Goal: Navigation & Orientation: Find specific page/section

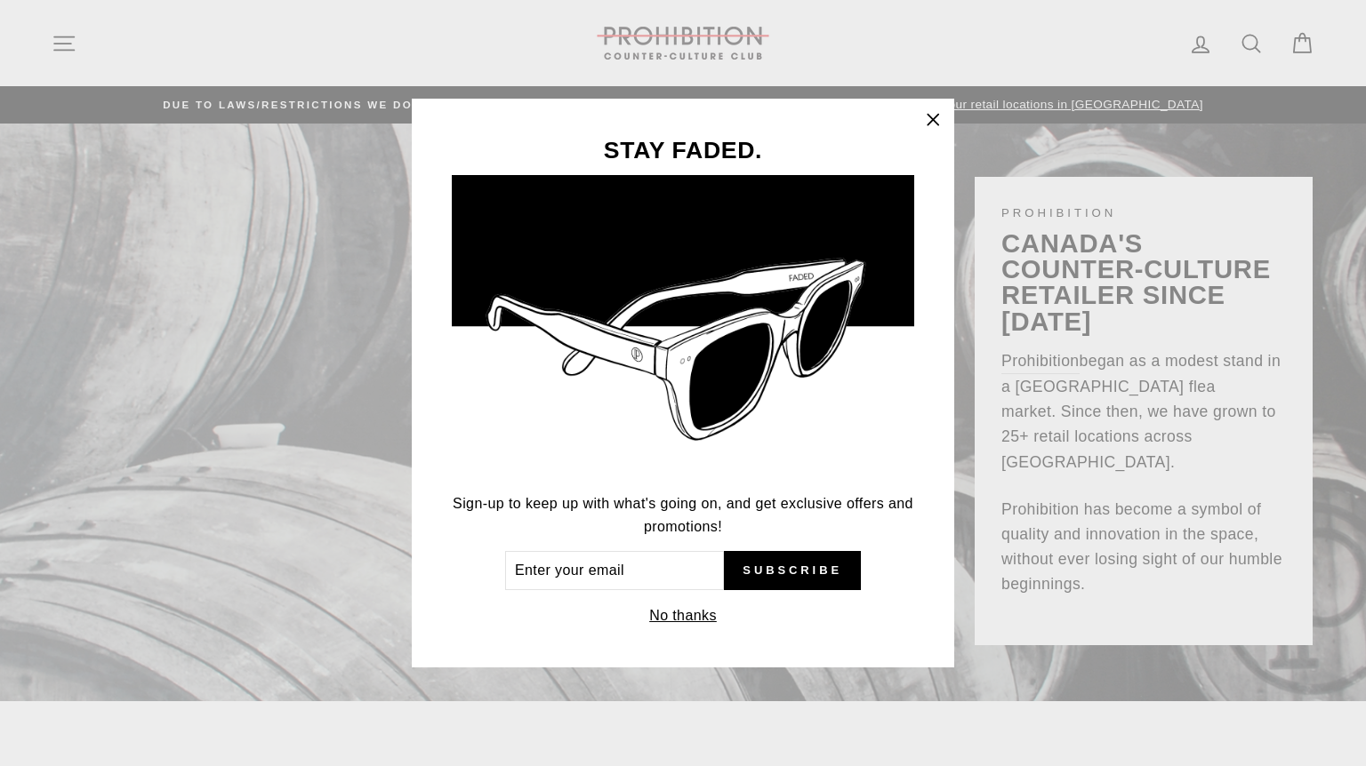
click at [933, 132] on icon "button" at bounding box center [932, 120] width 25 height 25
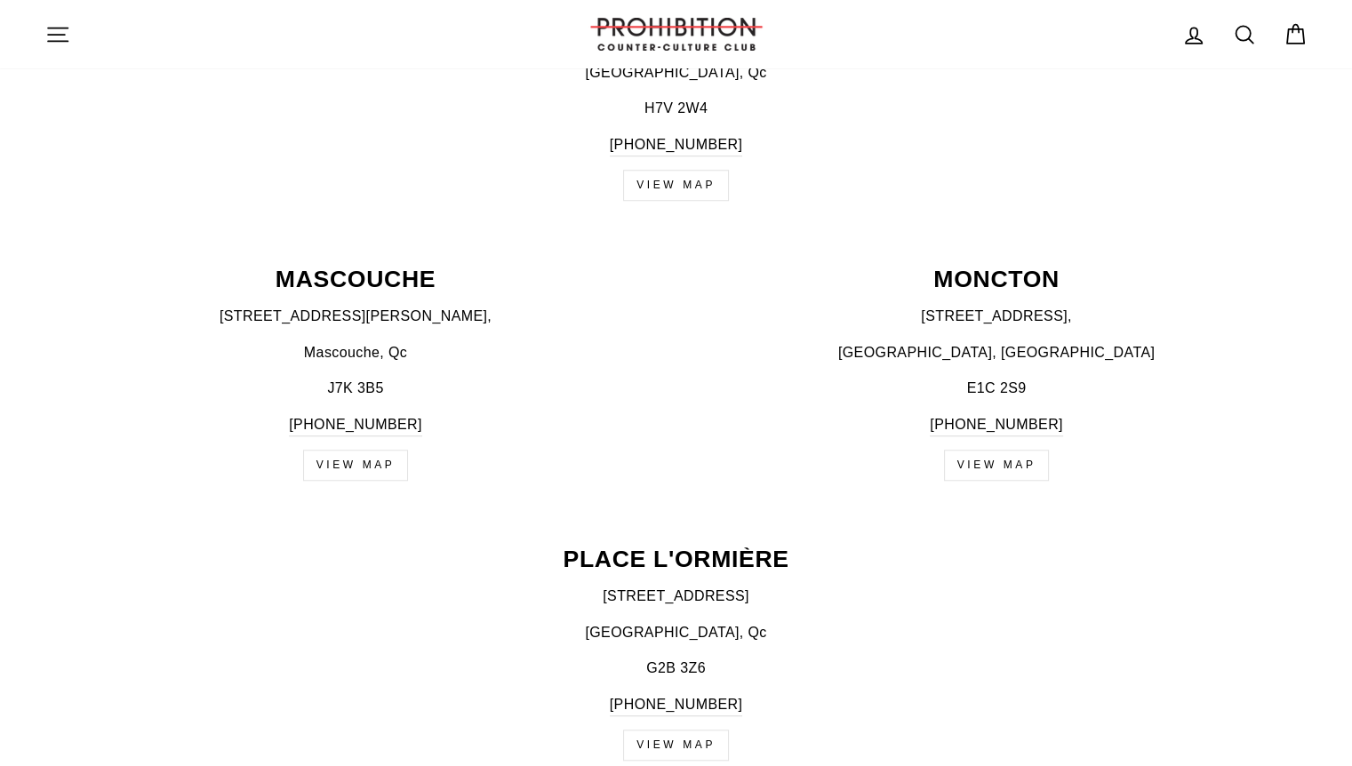
scroll to position [1411, 0]
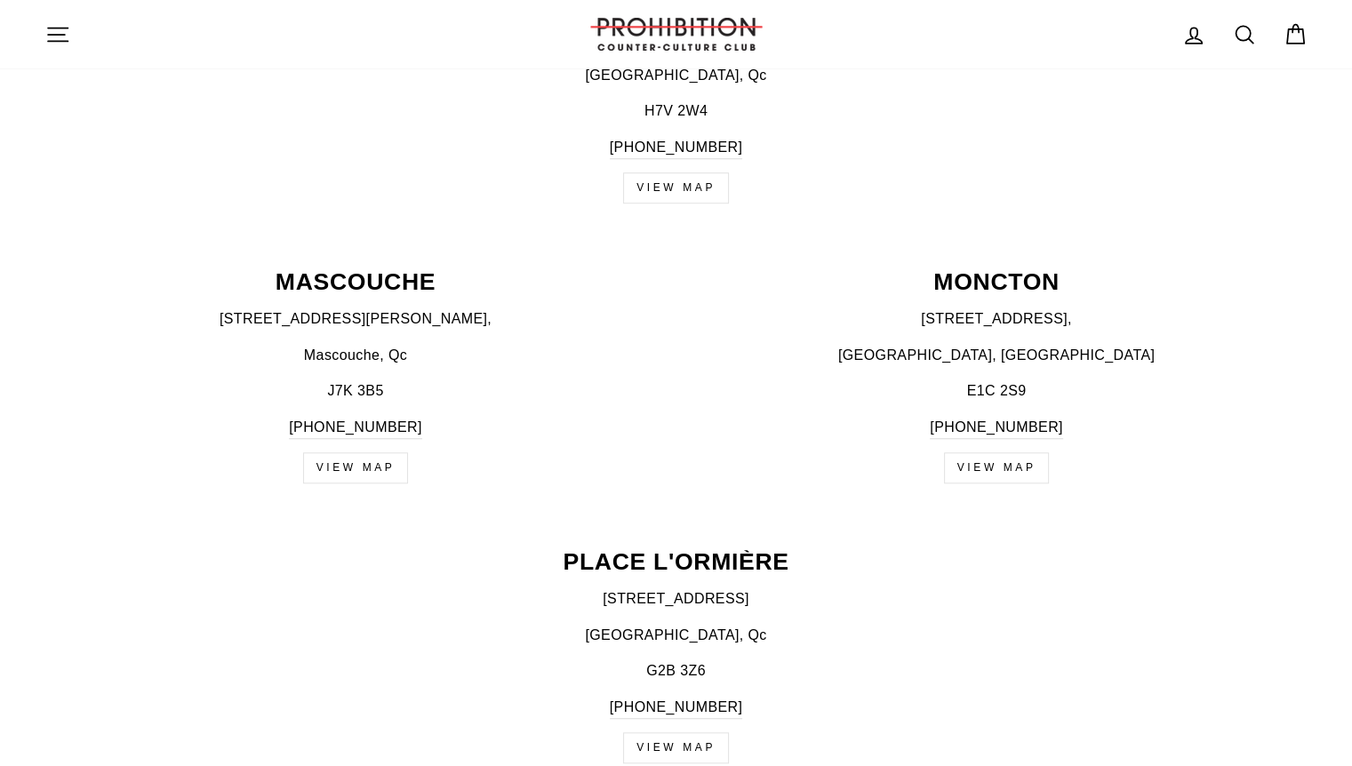
click at [63, 41] on icon "button" at bounding box center [58, 34] width 20 height 13
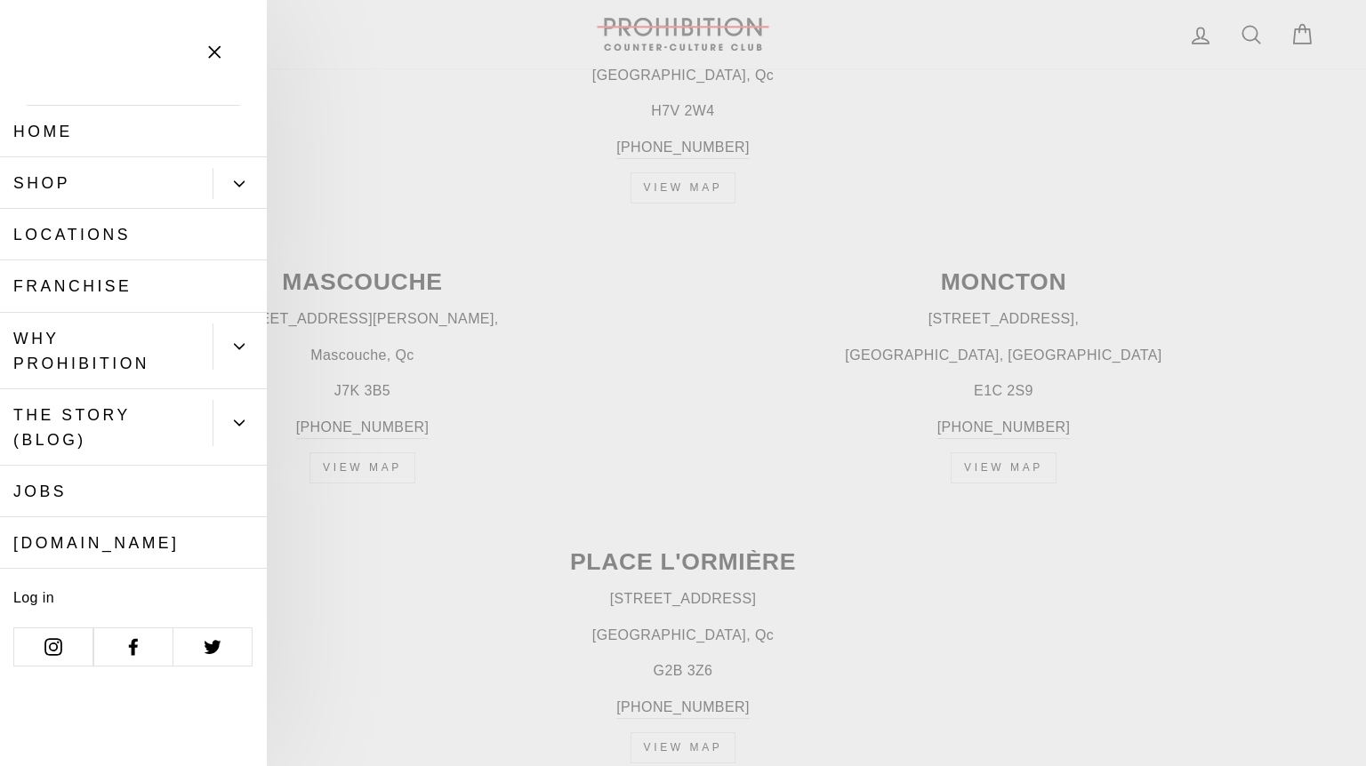
click at [222, 55] on icon "button" at bounding box center [214, 52] width 25 height 25
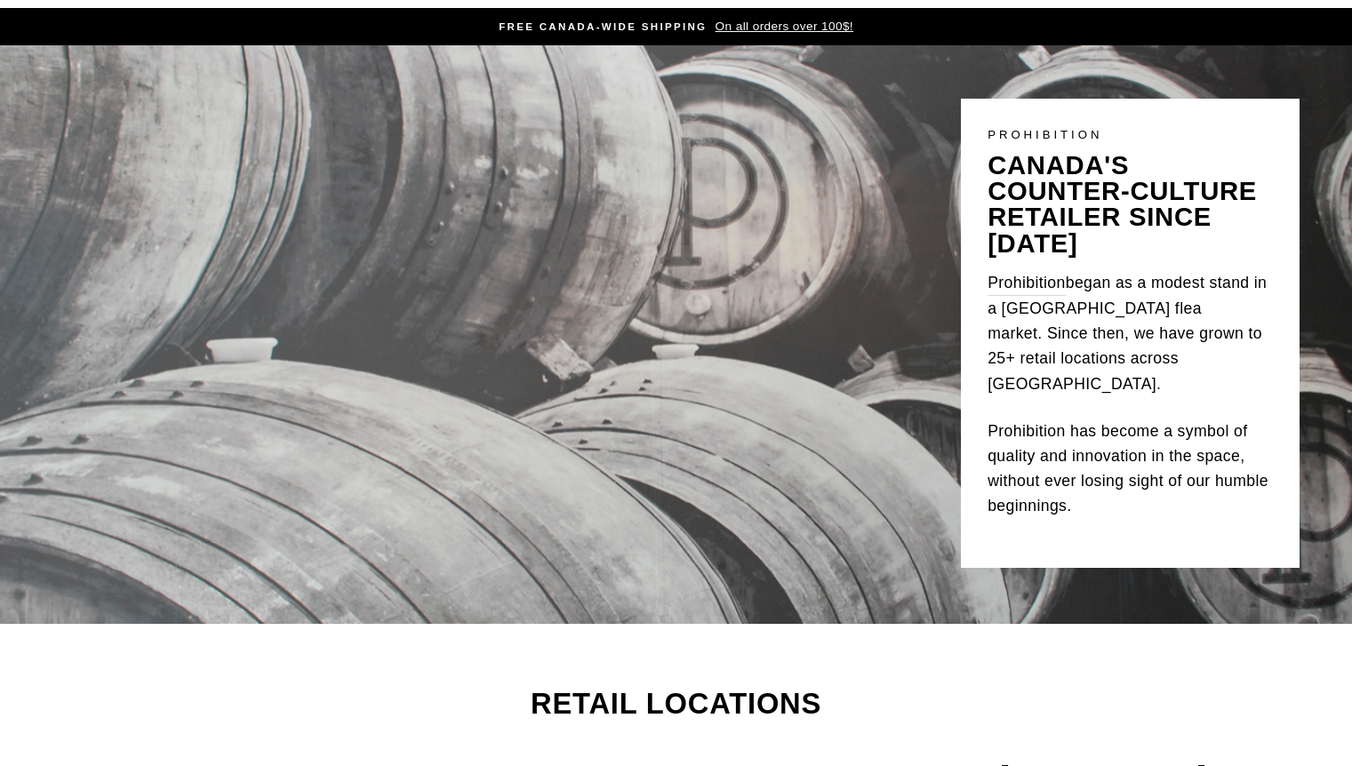
scroll to position [0, 0]
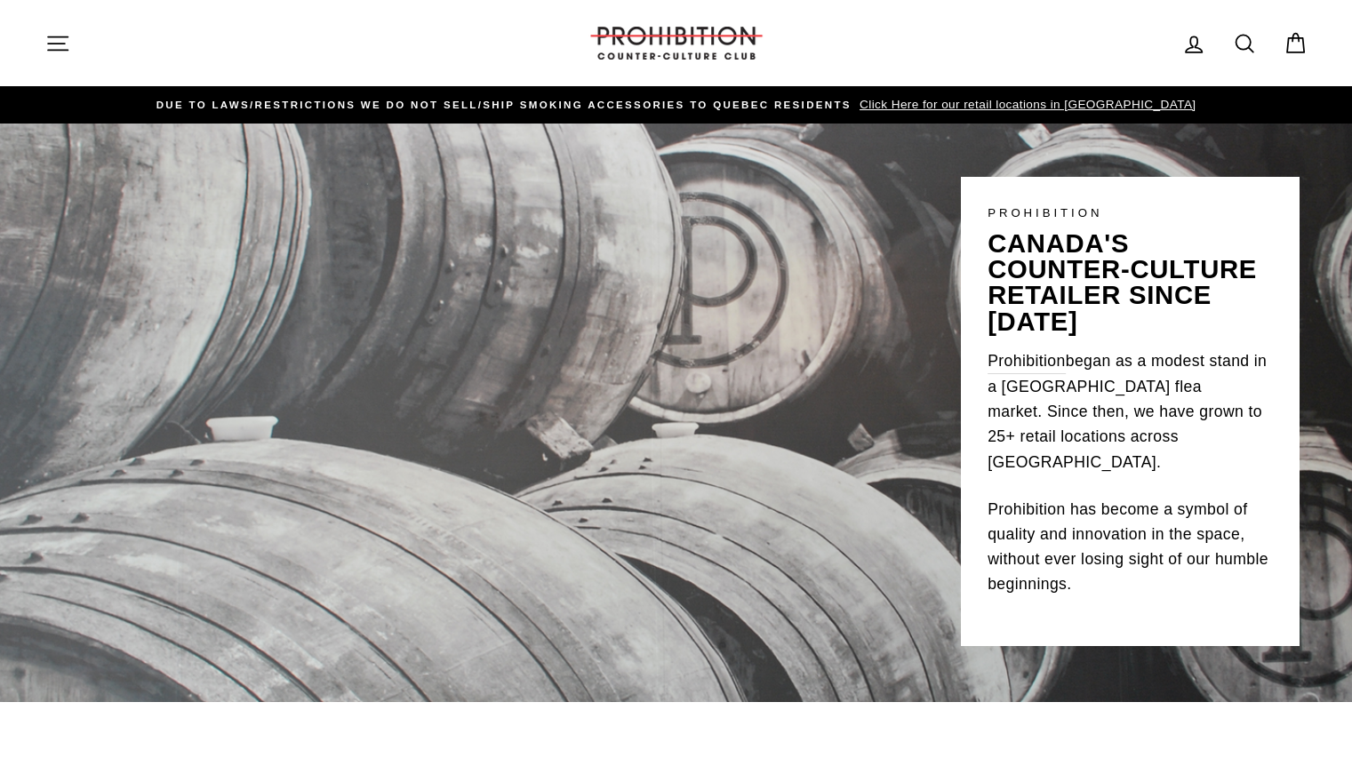
click at [57, 41] on icon "button" at bounding box center [57, 43] width 25 height 25
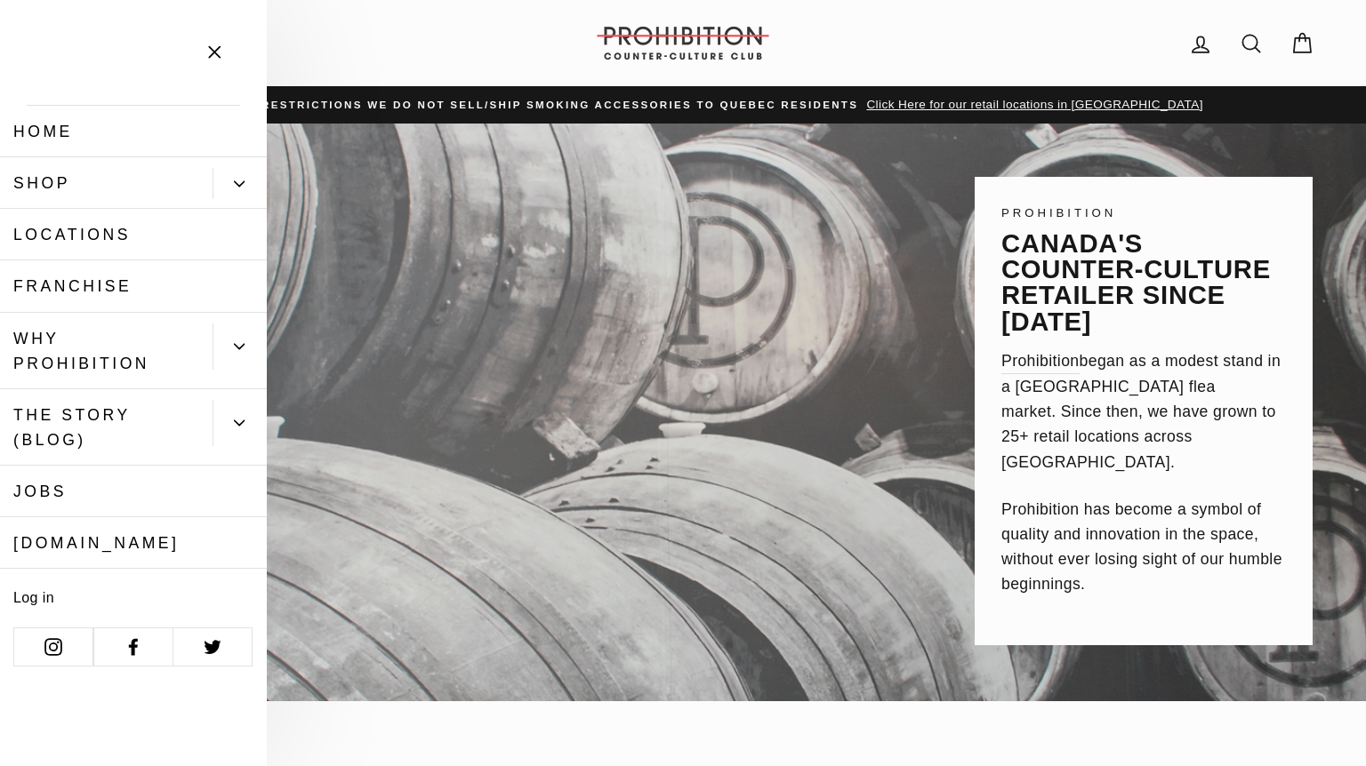
click at [208, 41] on icon "button" at bounding box center [214, 52] width 25 height 25
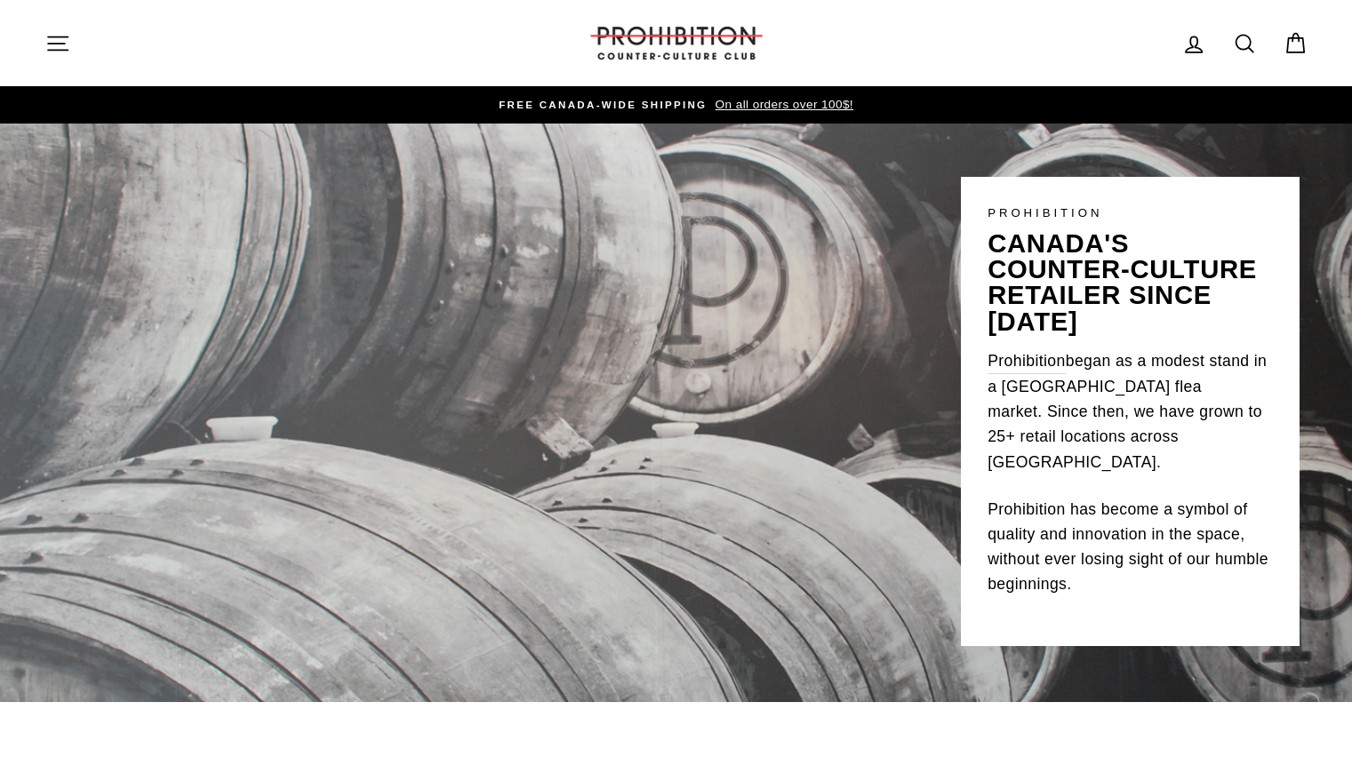
click at [716, 28] on img at bounding box center [677, 43] width 178 height 33
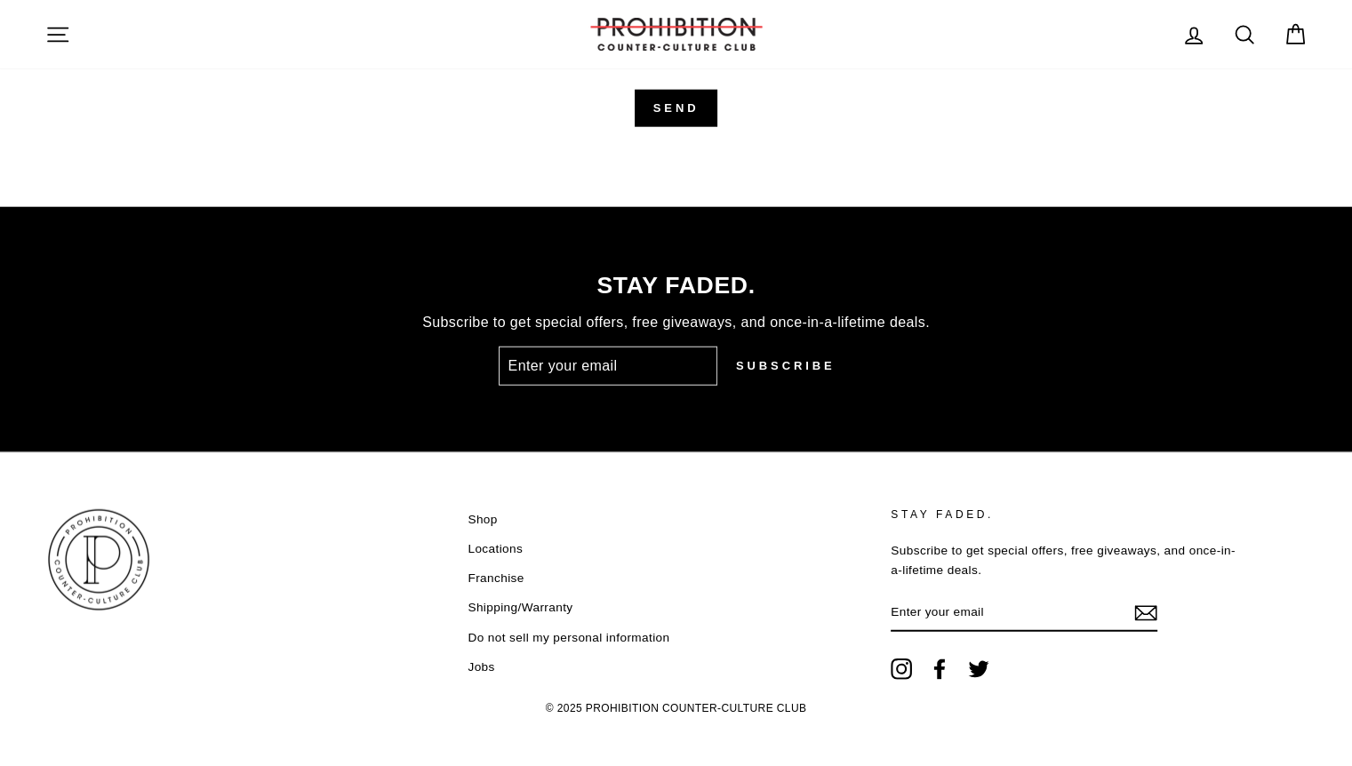
scroll to position [4513, 0]
